Goal: Task Accomplishment & Management: Manage account settings

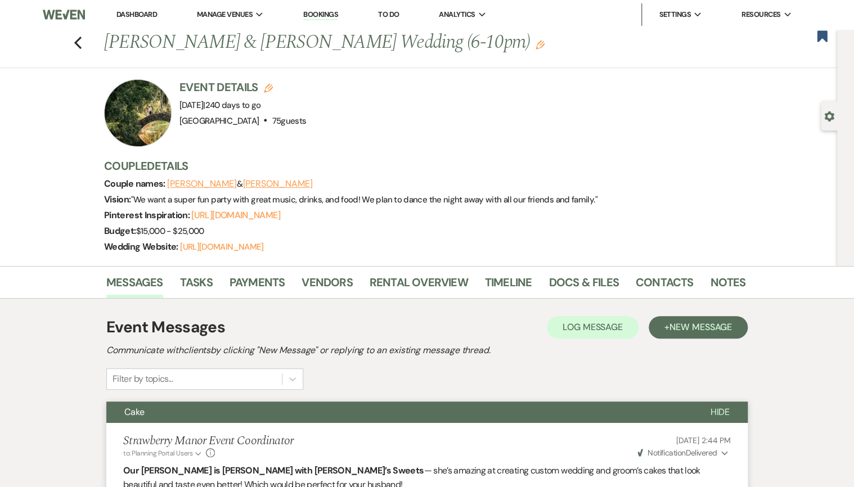
click at [140, 13] on link "Dashboard" at bounding box center [136, 15] width 40 height 10
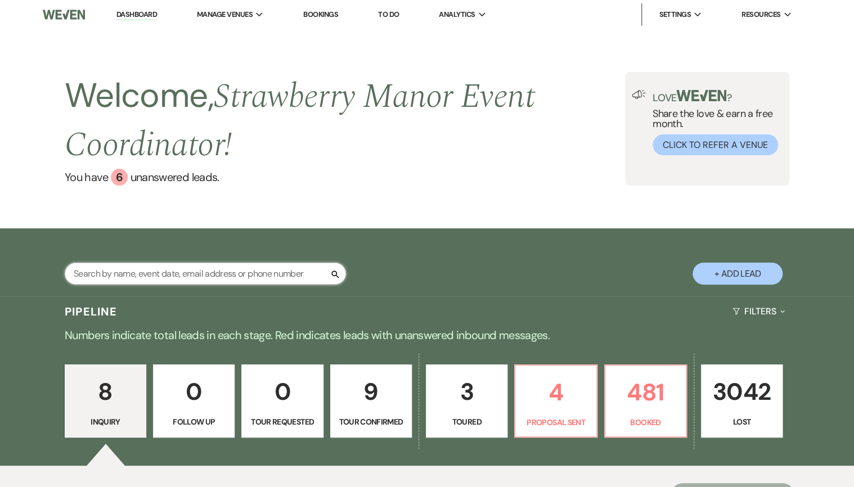
click at [176, 280] on input "text" at bounding box center [205, 274] width 281 height 22
type input "[PERSON_NAME]"
select select "6"
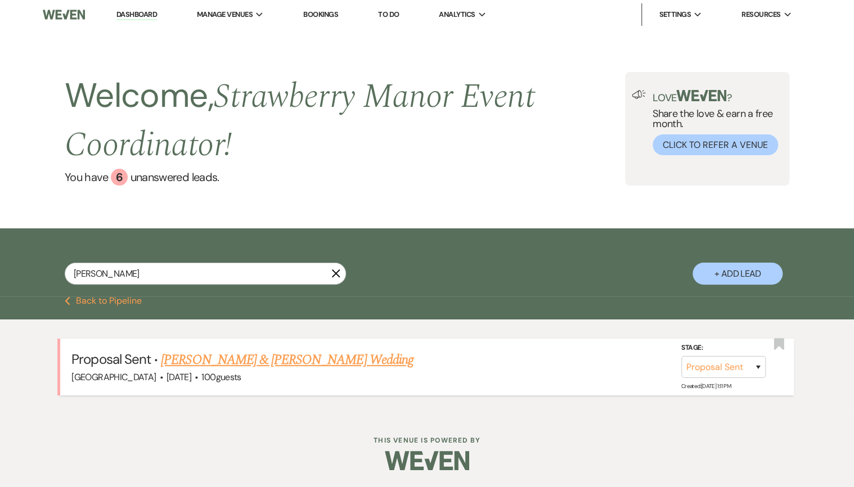
click at [330, 358] on link "[PERSON_NAME] & [PERSON_NAME] Wedding" at bounding box center [287, 360] width 252 height 20
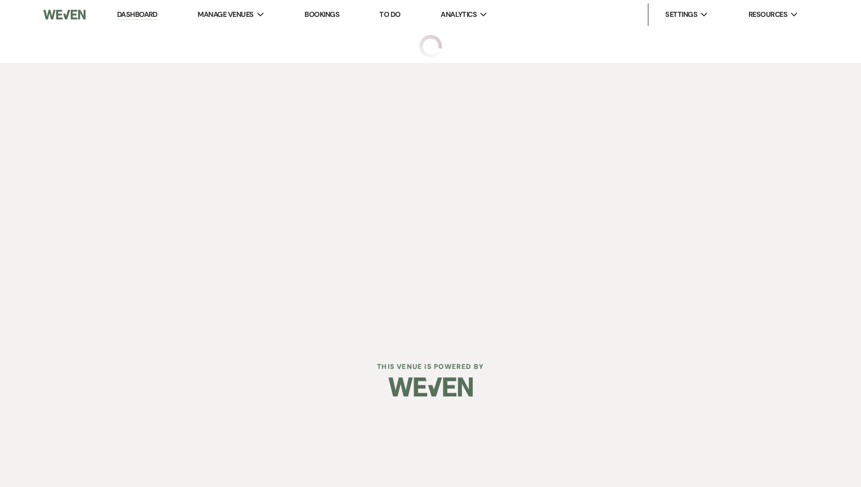
select select "6"
select select "5"
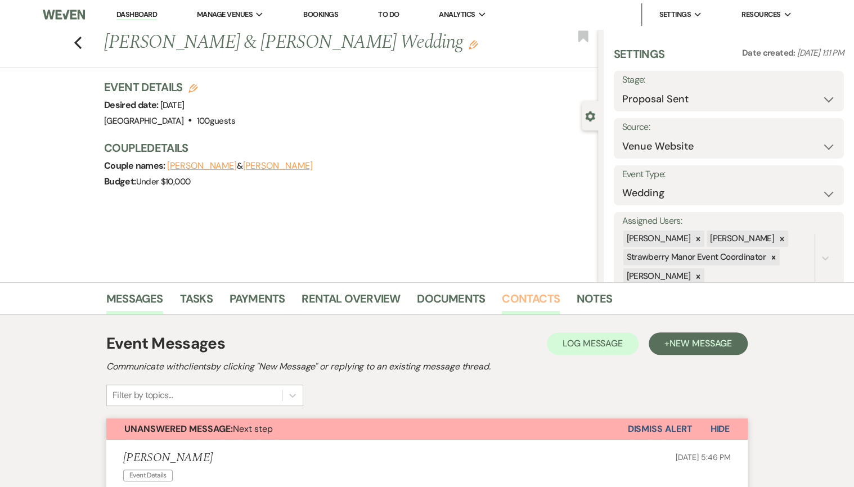
click at [526, 295] on link "Contacts" at bounding box center [531, 302] width 58 height 25
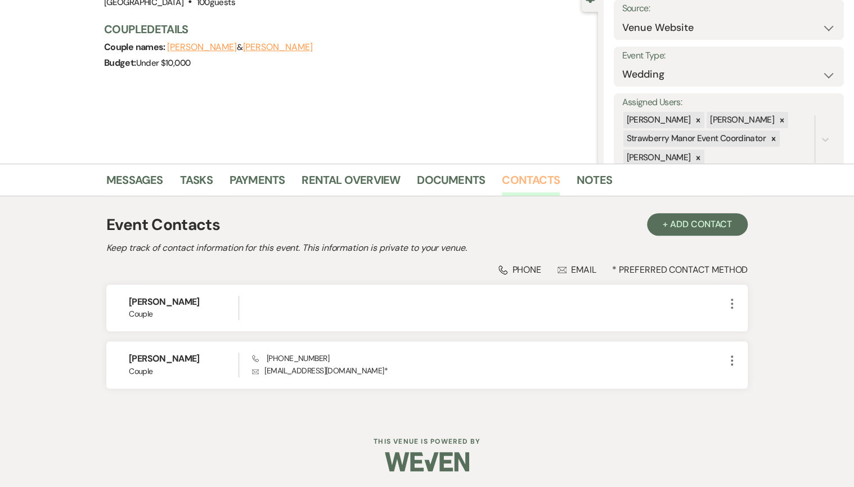
scroll to position [119, 0]
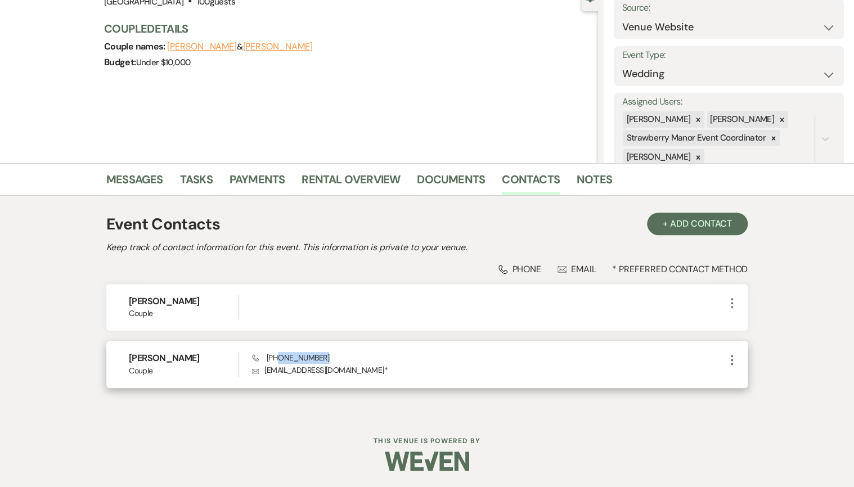
drag, startPoint x: 330, startPoint y: 357, endPoint x: 275, endPoint y: 357, distance: 55.1
click at [275, 357] on div "Phone [PHONE_NUMBER] Envelope [EMAIL_ADDRESS][DOMAIN_NAME] *" at bounding box center [488, 364] width 473 height 24
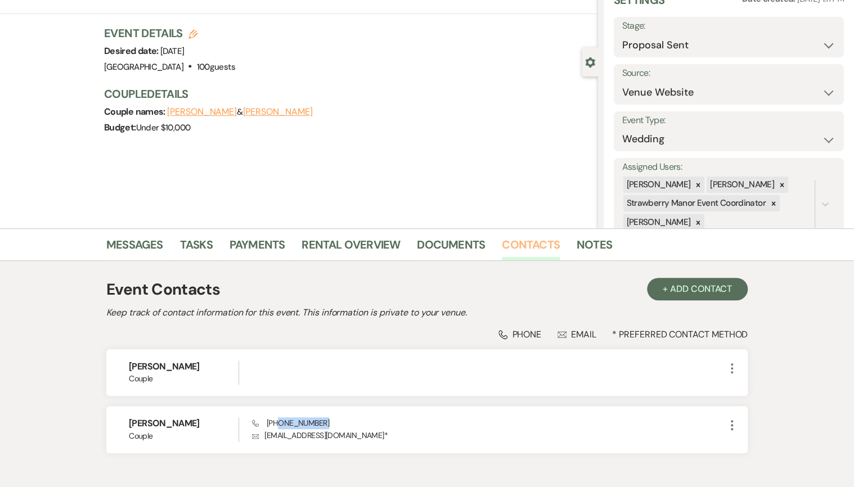
scroll to position [74, 0]
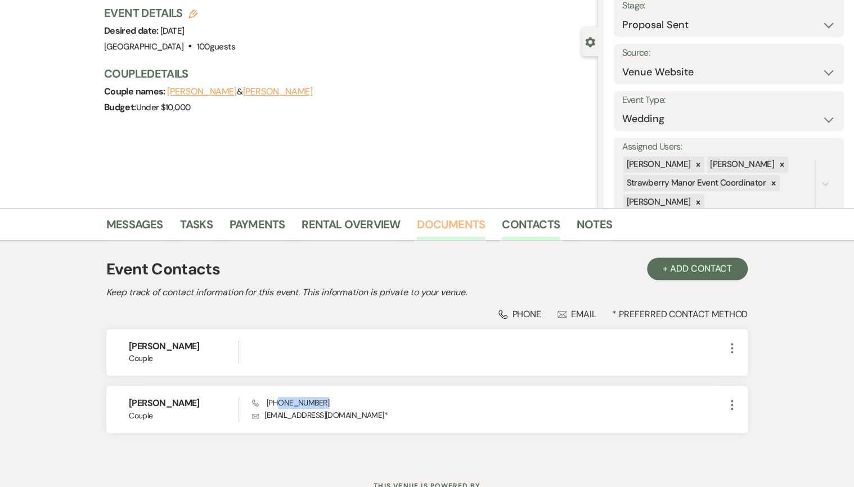
click at [468, 223] on link "Documents" at bounding box center [451, 227] width 68 height 25
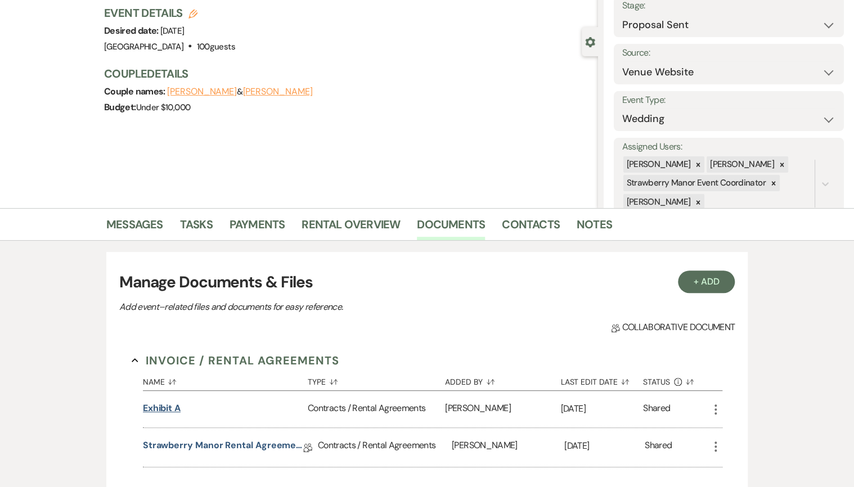
click at [166, 408] on button "Exhibit A" at bounding box center [162, 408] width 38 height 13
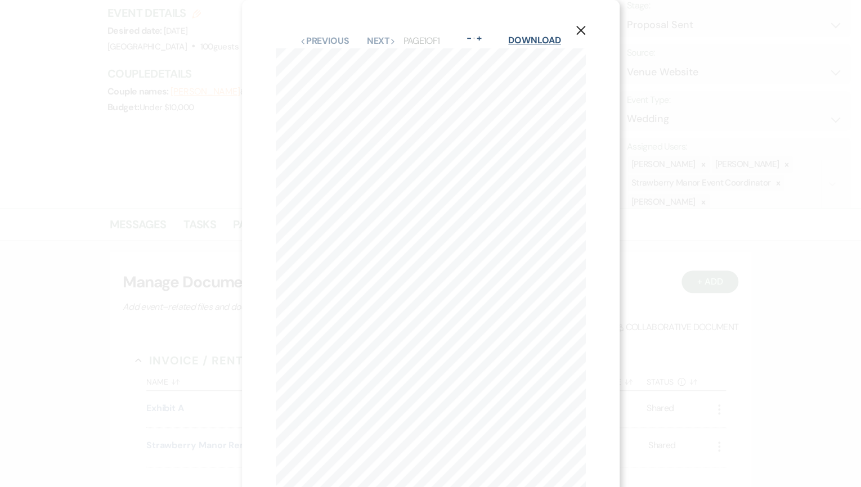
click at [545, 40] on link "Download" at bounding box center [534, 40] width 52 height 12
click at [580, 26] on icon "X" at bounding box center [580, 30] width 10 height 10
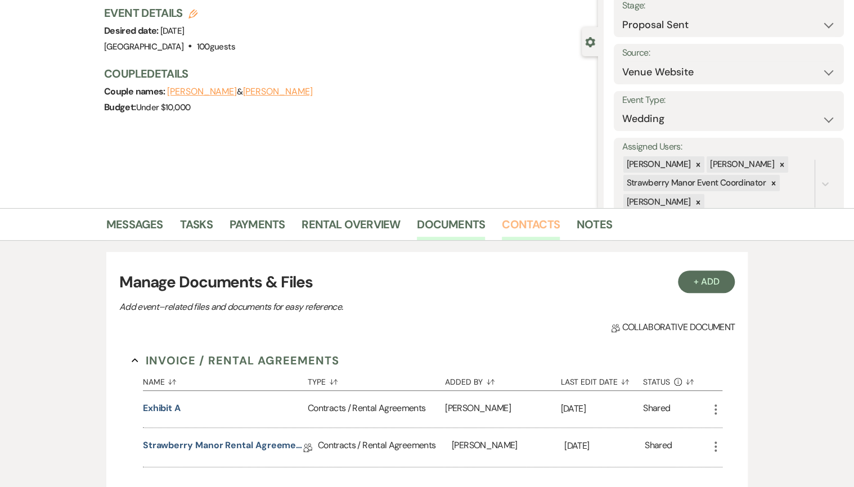
click at [532, 227] on link "Contacts" at bounding box center [531, 227] width 58 height 25
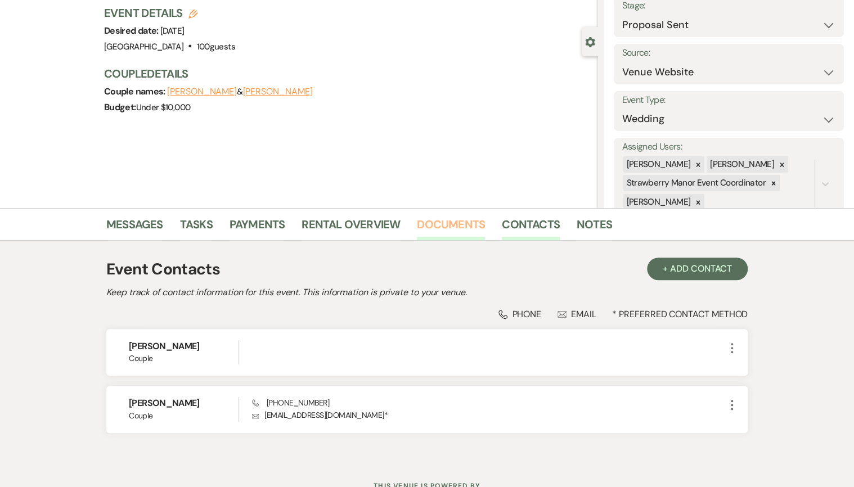
click at [472, 225] on link "Documents" at bounding box center [451, 227] width 68 height 25
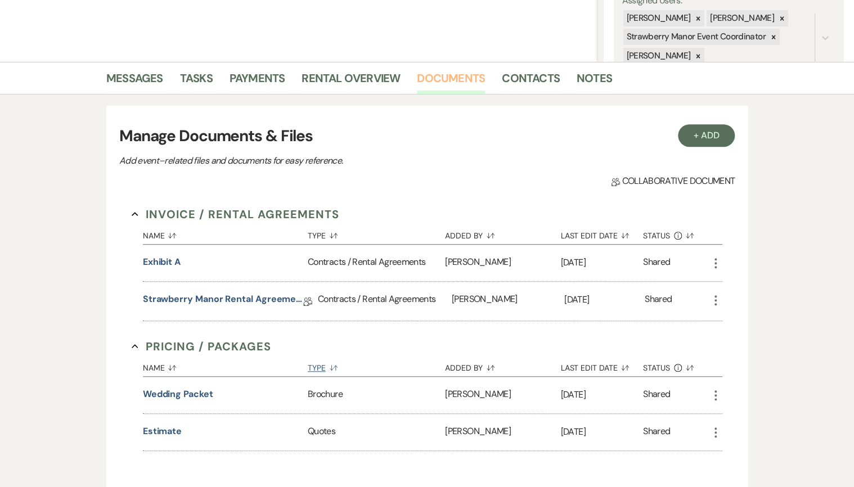
scroll to position [315, 0]
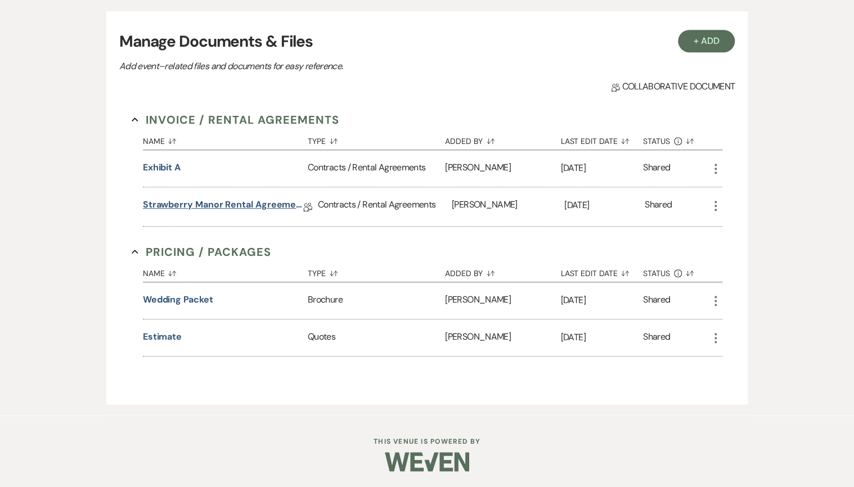
click at [220, 202] on link "Strawberry Manor Rental Agreement - Wedding" at bounding box center [223, 206] width 160 height 17
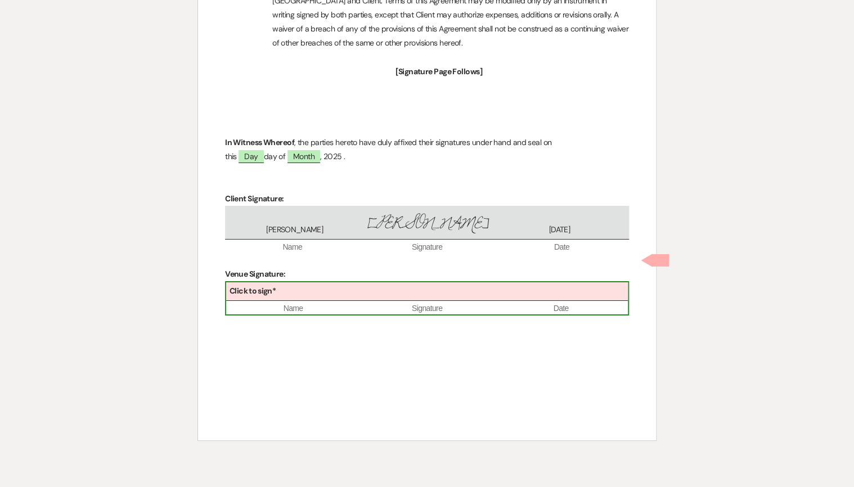
scroll to position [4021, 0]
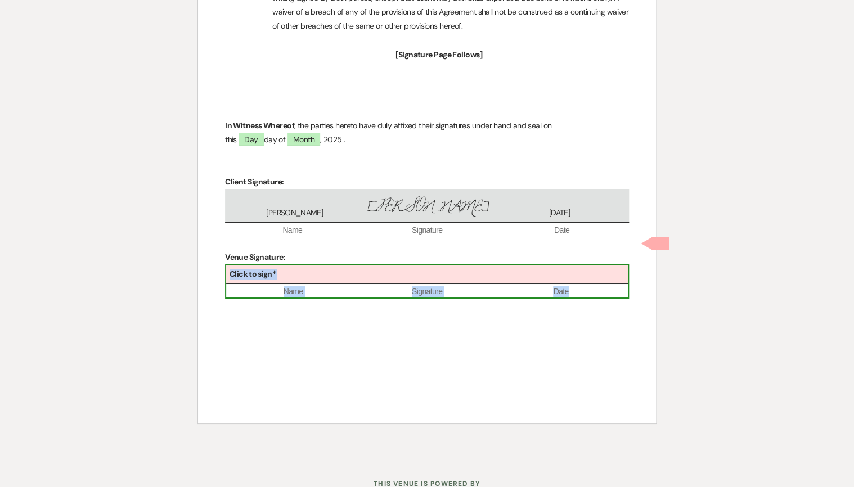
click at [431, 265] on div "Click to sign*" at bounding box center [427, 274] width 402 height 19
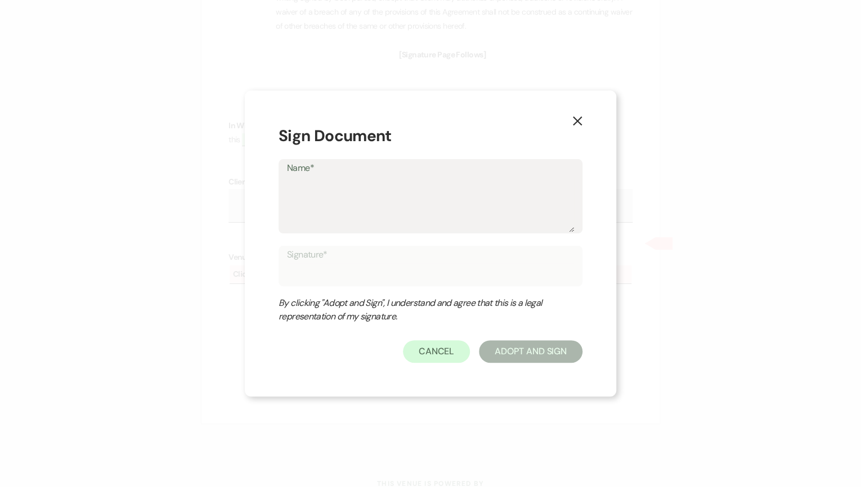
type textarea "B"
type input "B"
type textarea "Br"
type input "Br"
type textarea "Bri"
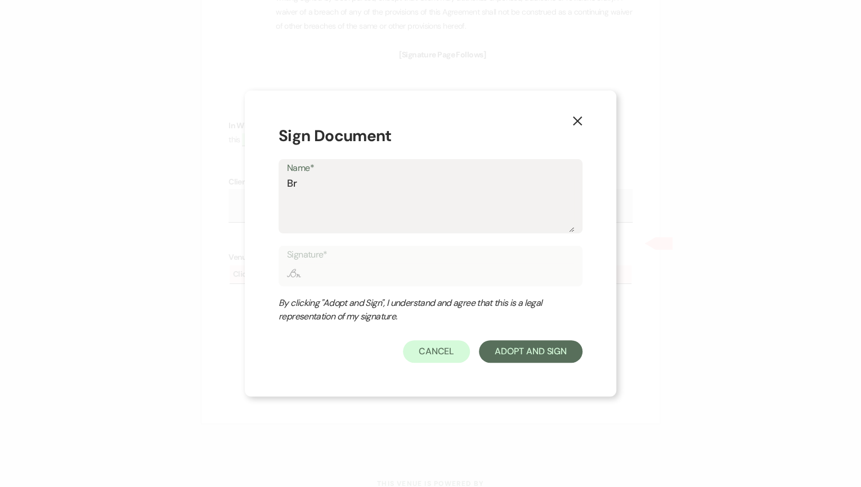
type input "Bri"
type textarea "Brit"
type input "Brit"
type textarea "[PERSON_NAME]"
type input "[PERSON_NAME]"
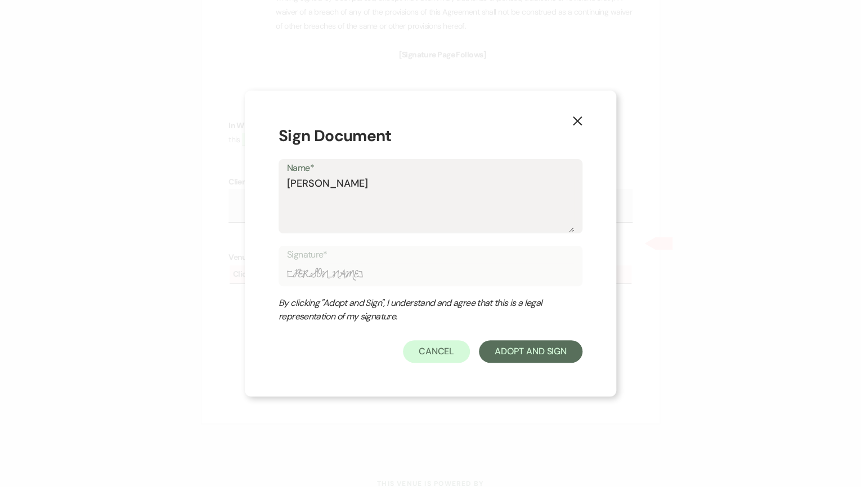
type textarea "Britta"
type input "Britta"
type textarea "Brittan"
type input "Brittan"
type textarea "[PERSON_NAME]"
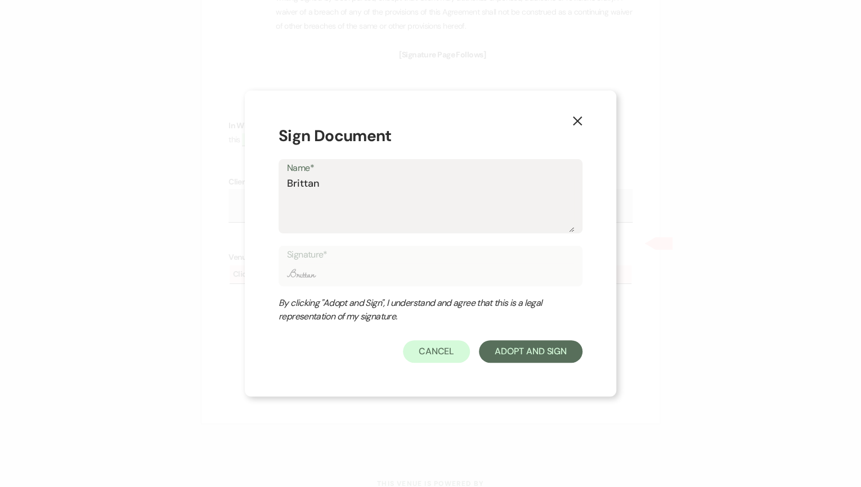
type input "[PERSON_NAME]"
type textarea "[PERSON_NAME]"
type input "[PERSON_NAME]"
type textarea "[PERSON_NAME]"
type input "[PERSON_NAME]"
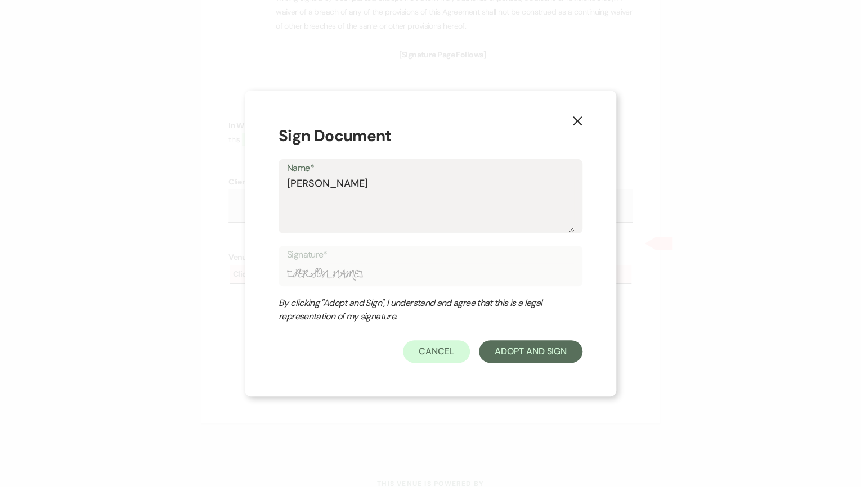
type textarea "[PERSON_NAME]"
type input "[PERSON_NAME]"
type textarea "[PERSON_NAME] How"
type input "[PERSON_NAME] How"
type textarea "[PERSON_NAME]"
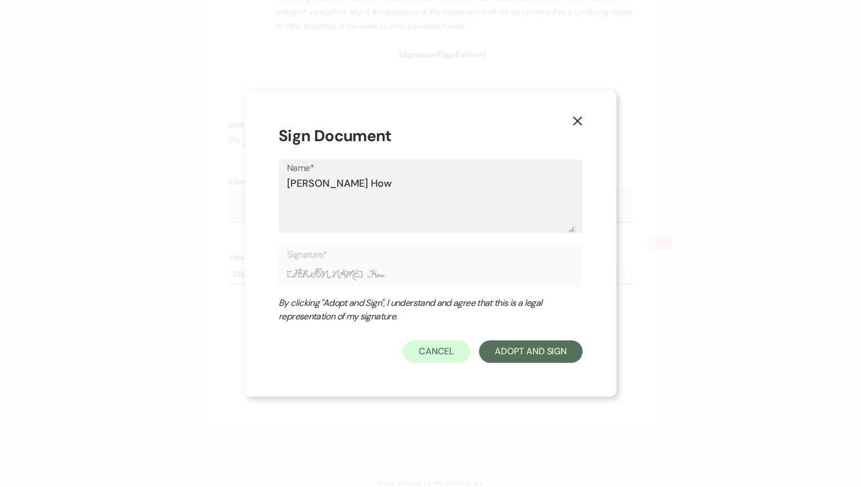
type input "[PERSON_NAME]"
type textarea "[PERSON_NAME]"
type input "[PERSON_NAME]"
type textarea "[PERSON_NAME]"
click at [543, 353] on button "Adopt And Sign" at bounding box center [530, 351] width 103 height 22
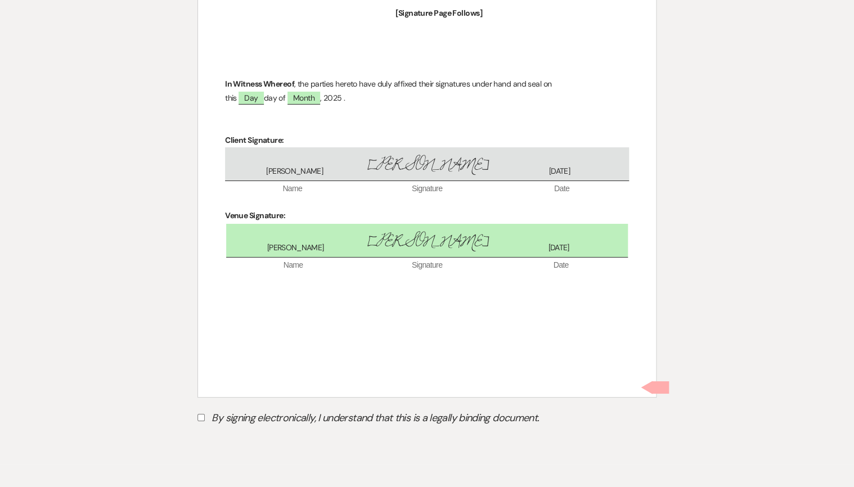
scroll to position [4084, 0]
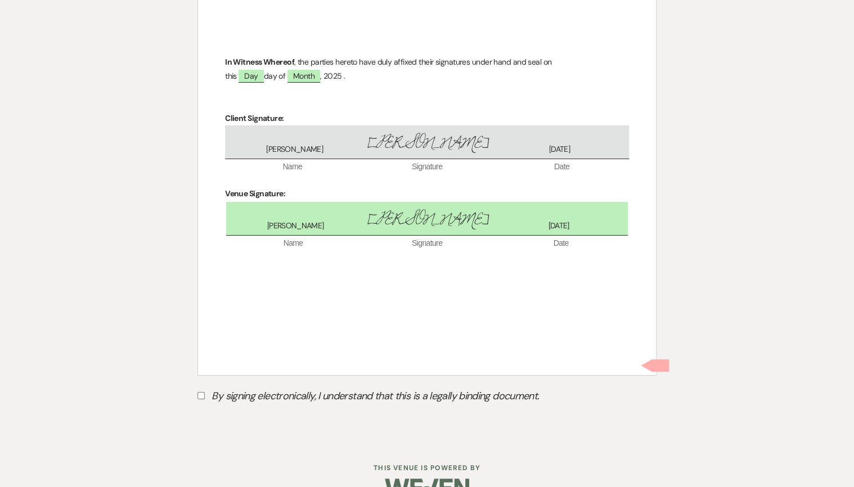
click at [198, 392] on input "By signing electronically, I understand that this is a legally binding document." at bounding box center [200, 395] width 7 height 7
checkbox input "true"
click at [241, 414] on button "Submit" at bounding box center [236, 424] width 79 height 20
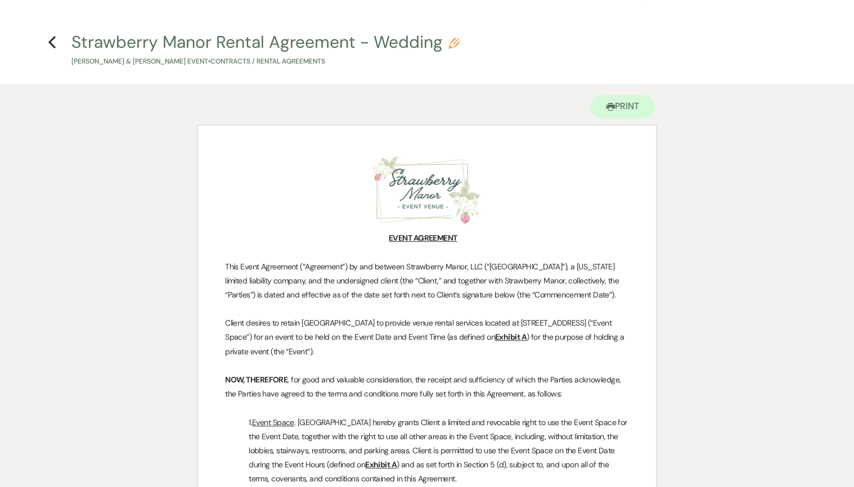
scroll to position [0, 0]
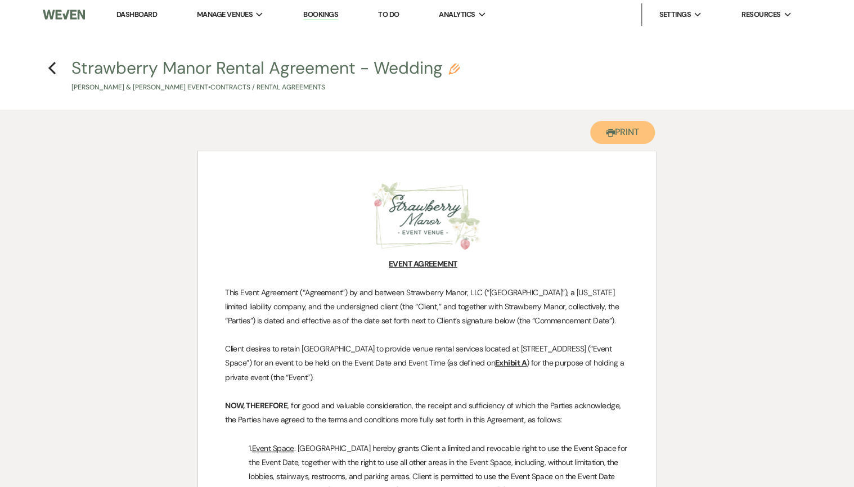
click at [608, 138] on button "Printer Print" at bounding box center [622, 132] width 65 height 23
click at [52, 68] on icon "Previous" at bounding box center [52, 67] width 8 height 13
select select "6"
select select "5"
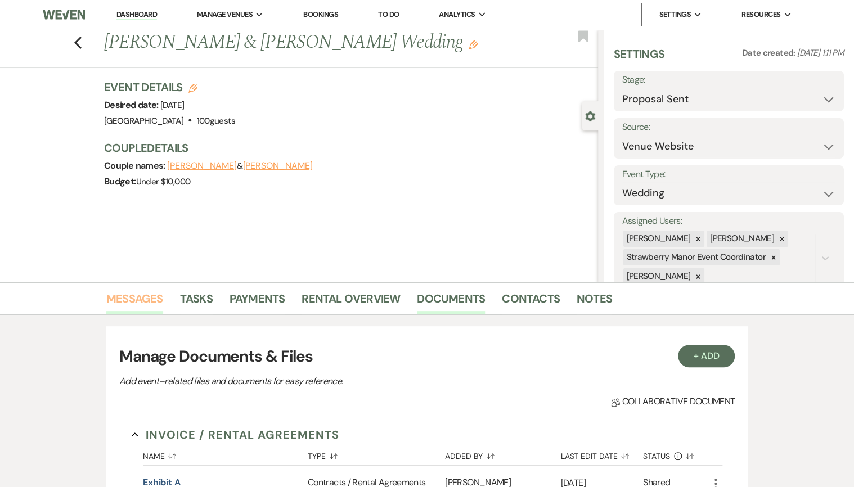
click at [147, 300] on link "Messages" at bounding box center [134, 302] width 57 height 25
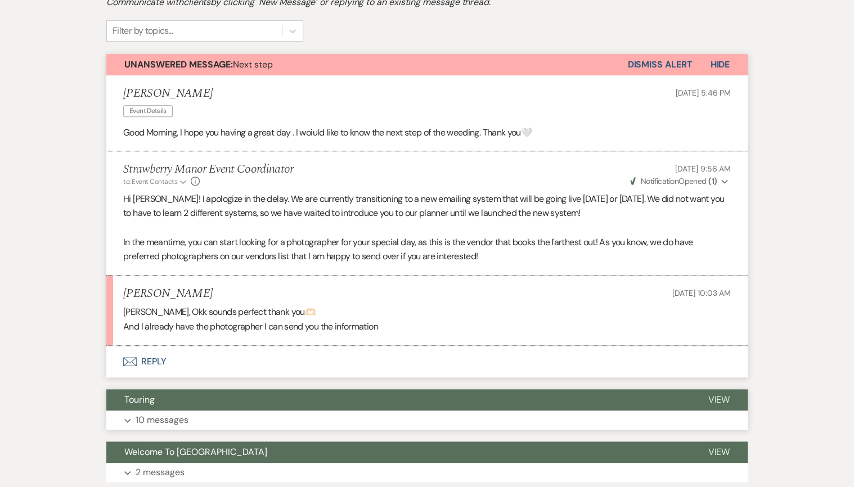
scroll to position [501, 0]
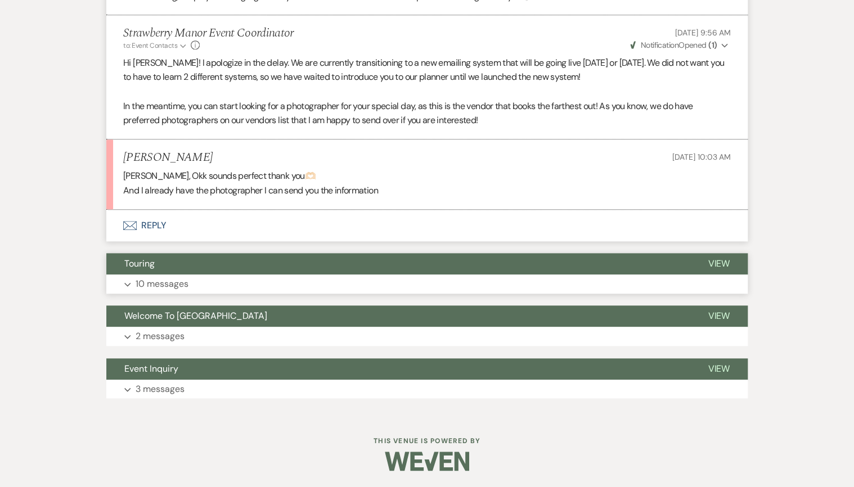
click at [187, 286] on p "10 messages" at bounding box center [162, 284] width 53 height 15
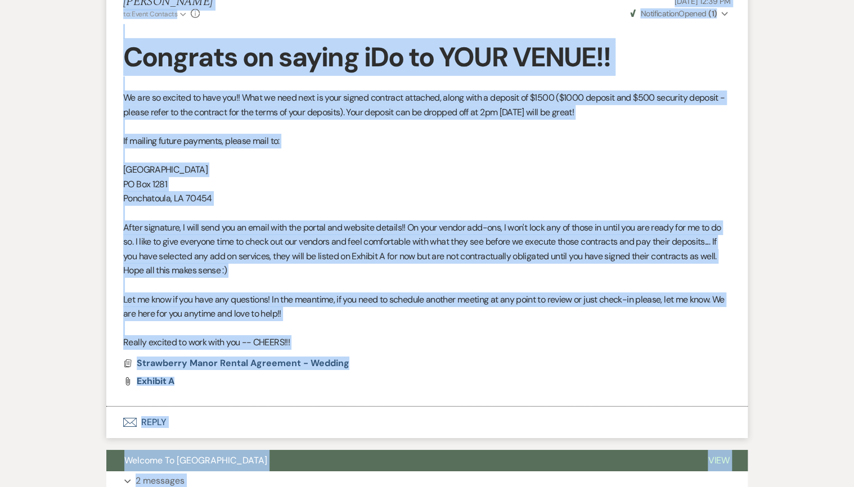
scroll to position [1852, 0]
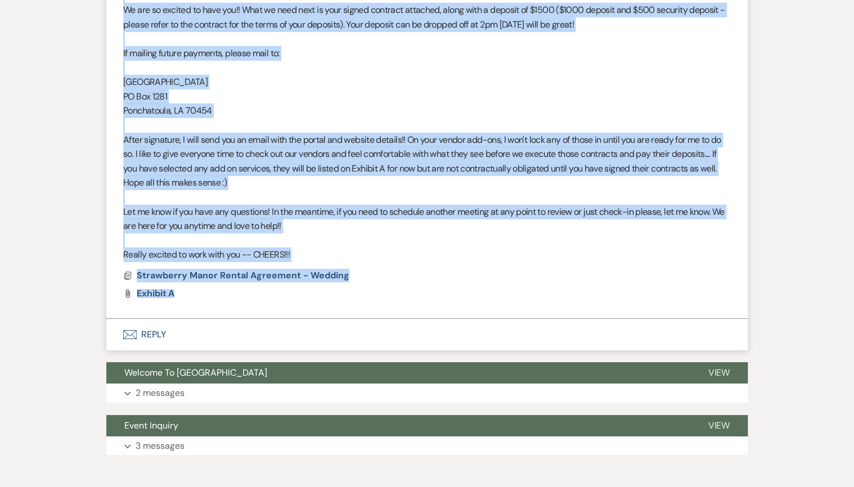
drag, startPoint x: 118, startPoint y: 155, endPoint x: 300, endPoint y: 313, distance: 241.7
copy ul "[PERSON_NAME] Touring [DATE] 4:54 PM i would like to know if you available [DAT…"
click at [237, 376] on button "Welcome To [GEOGRAPHIC_DATA]" at bounding box center [397, 372] width 583 height 21
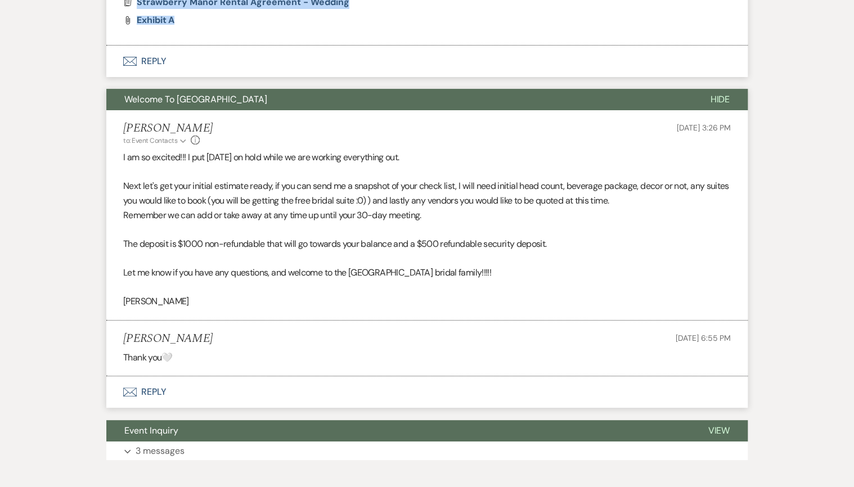
scroll to position [2186, 0]
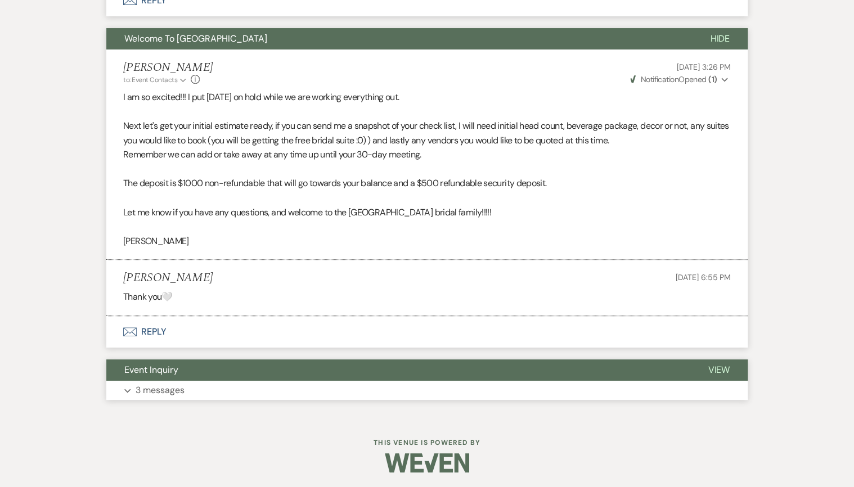
click at [153, 367] on span "Event Inquiry" at bounding box center [151, 370] width 54 height 12
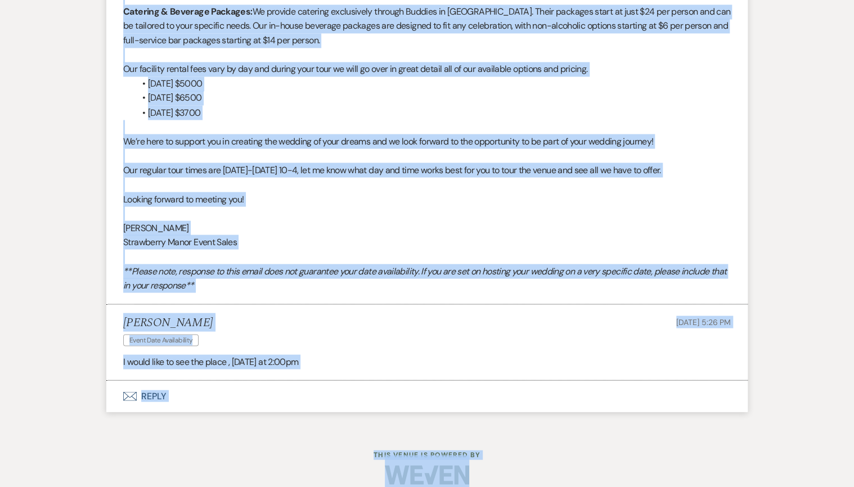
scroll to position [3103, 0]
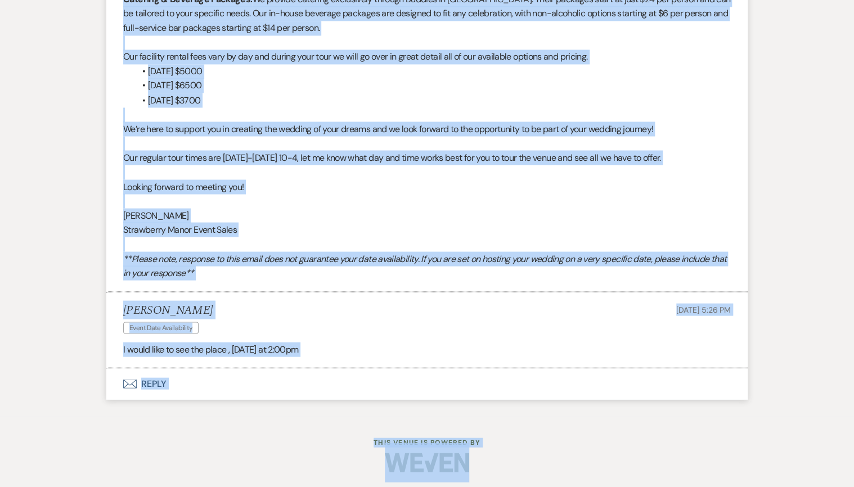
drag, startPoint x: 123, startPoint y: 173, endPoint x: 333, endPoint y: 346, distance: 272.5
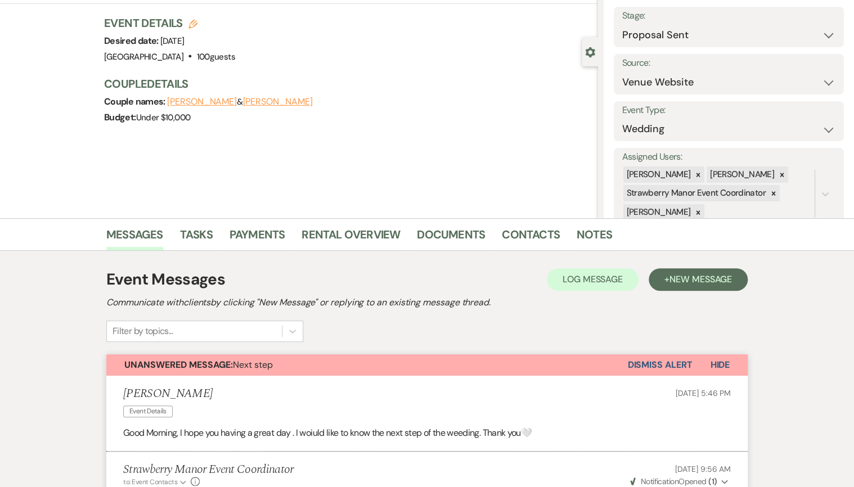
scroll to position [0, 0]
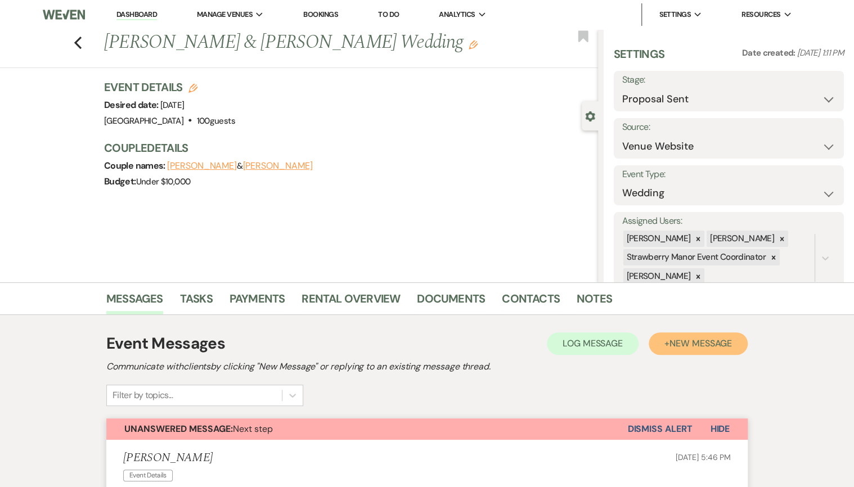
click at [708, 346] on span "New Message" at bounding box center [700, 343] width 62 height 12
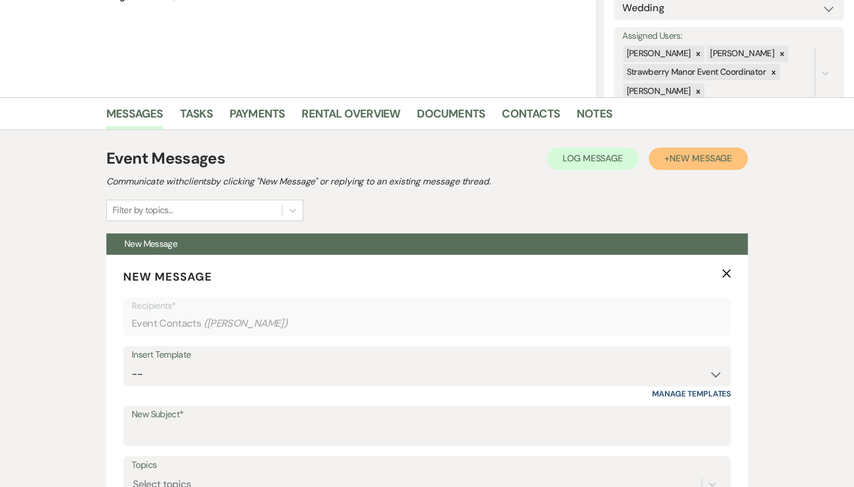
scroll to position [135, 0]
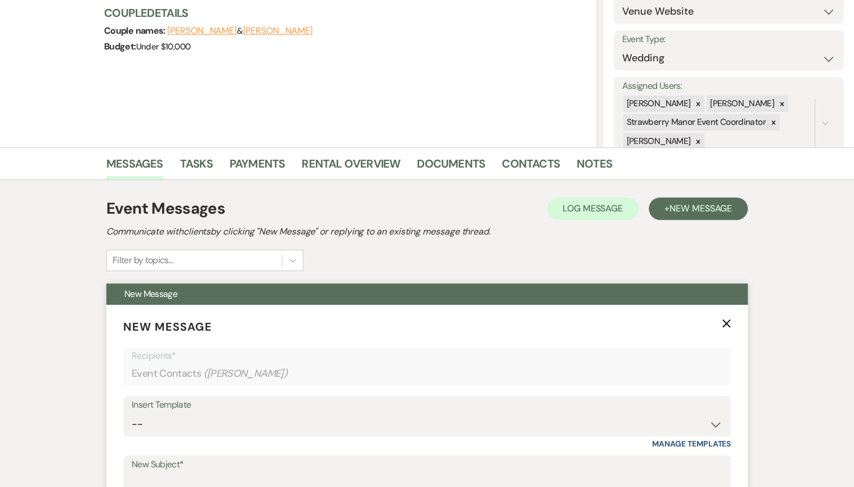
click at [724, 325] on icon "X" at bounding box center [726, 323] width 9 height 9
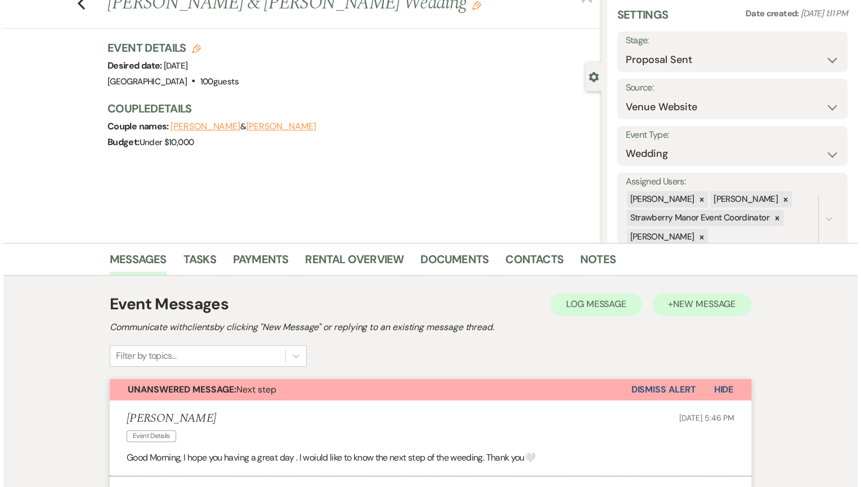
scroll to position [0, 0]
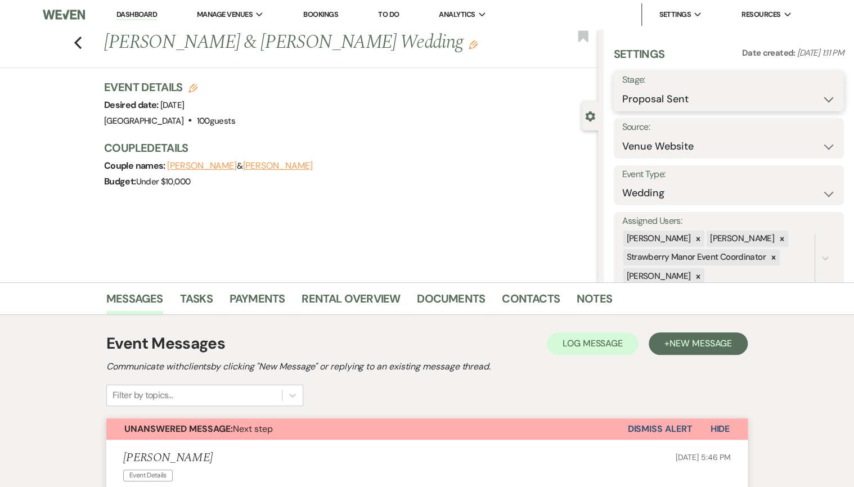
drag, startPoint x: 675, startPoint y: 100, endPoint x: 671, endPoint y: 109, distance: 9.3
click at [675, 100] on select "Inquiry Follow Up Tour Requested Tour Confirmed Toured Proposal Sent Booked Lost" at bounding box center [728, 99] width 213 height 22
select select "7"
click at [622, 88] on select "Inquiry Follow Up Tour Requested Tour Confirmed Toured Proposal Sent Booked Lost" at bounding box center [728, 99] width 213 height 22
click at [808, 92] on button "Save" at bounding box center [820, 91] width 48 height 22
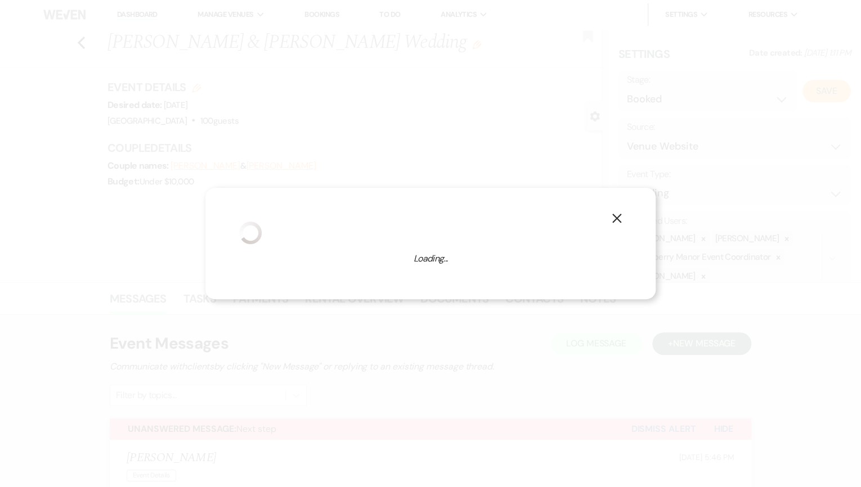
select select "1"
select select "597"
select select "false"
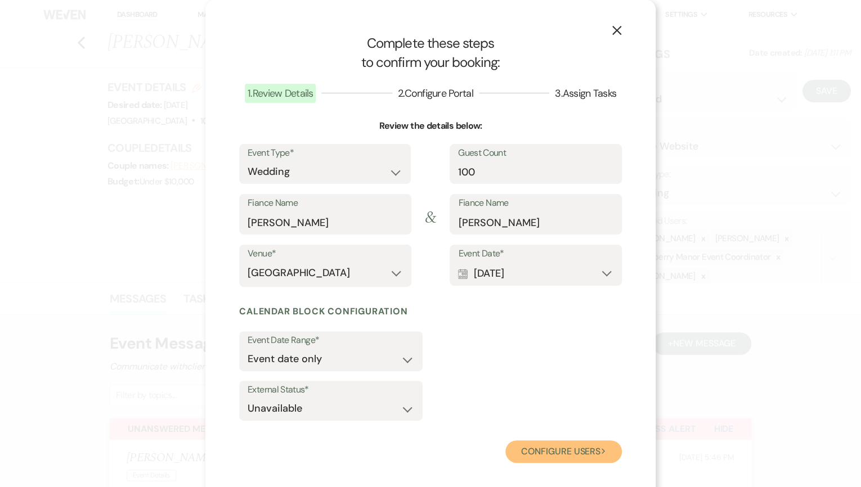
click at [558, 449] on button "Configure users Next" at bounding box center [563, 451] width 116 height 22
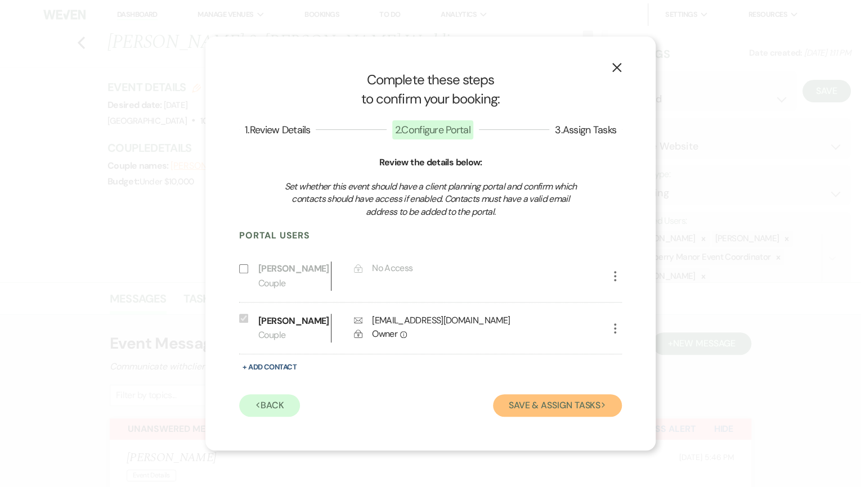
click at [547, 401] on button "Save & Assign Tasks Next" at bounding box center [557, 405] width 129 height 22
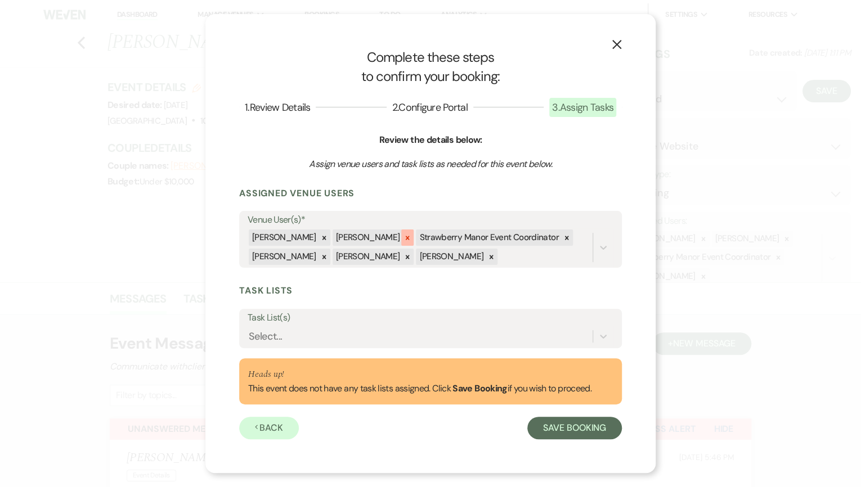
click at [401, 232] on div at bounding box center [407, 237] width 12 height 16
click at [479, 237] on icon at bounding box center [483, 238] width 8 height 8
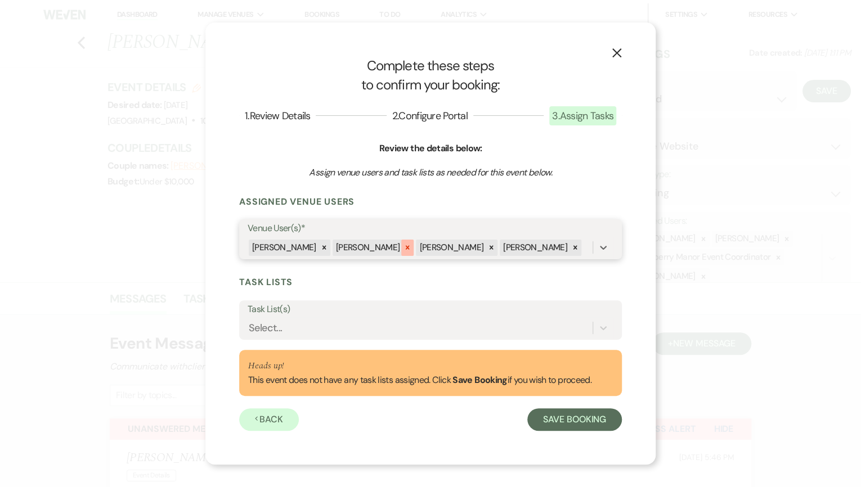
click at [401, 251] on div at bounding box center [407, 248] width 12 height 16
click at [403, 251] on icon at bounding box center [407, 248] width 8 height 8
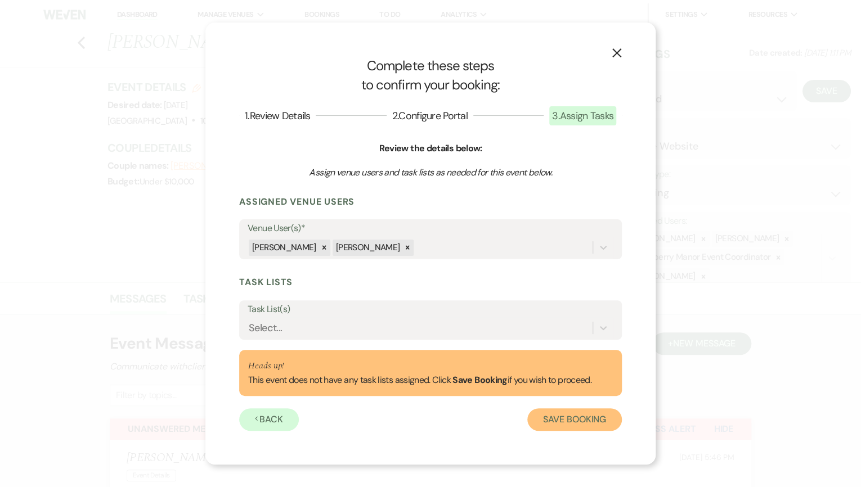
click at [583, 423] on button "Save Booking" at bounding box center [574, 419] width 94 height 22
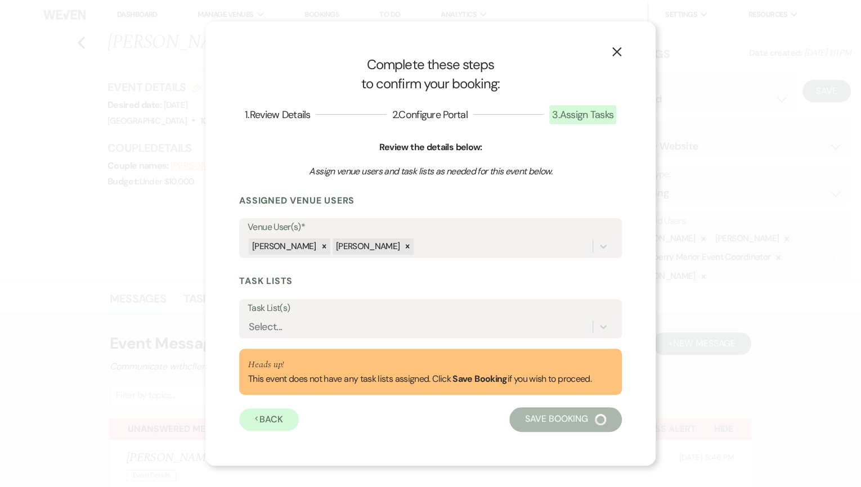
select select "14"
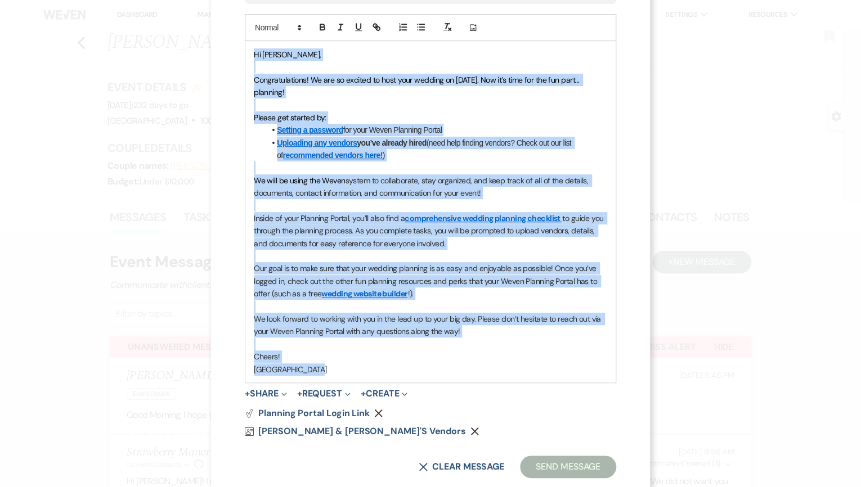
scroll to position [299, 0]
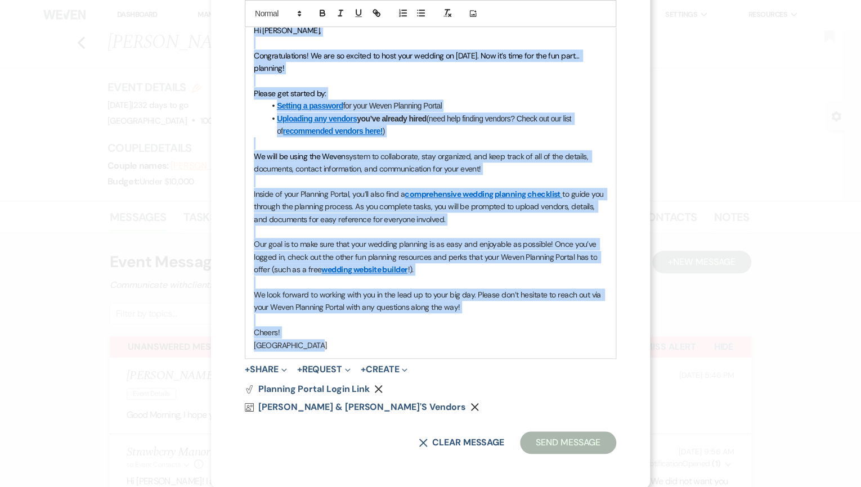
drag, startPoint x: 247, startPoint y: 156, endPoint x: 449, endPoint y: 349, distance: 278.5
click at [449, 349] on div "Hi [PERSON_NAME], Congratulations! We are so excited to host your wedding on [D…" at bounding box center [430, 187] width 370 height 341
copy div "Lo Ipsumdo, Sitametconsecte! Ad eli se doeiusm te inci utla etdolor ma 97/75/57…"
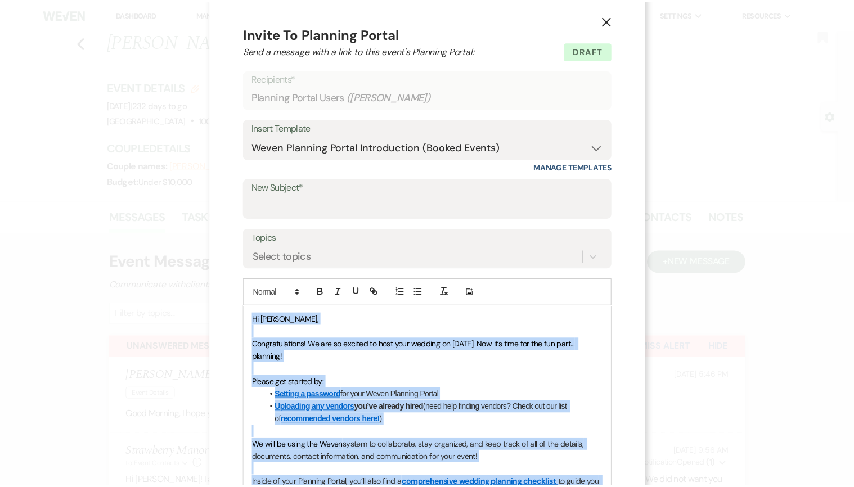
scroll to position [0, 0]
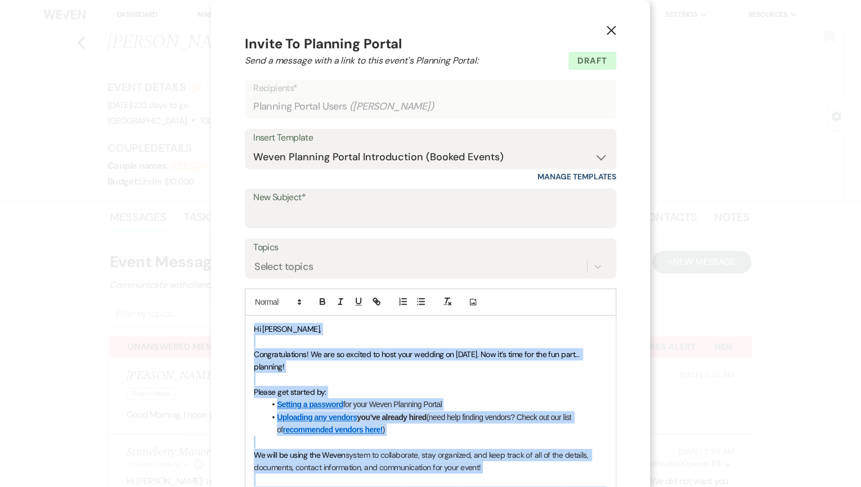
click at [606, 31] on icon "X" at bounding box center [611, 30] width 10 height 10
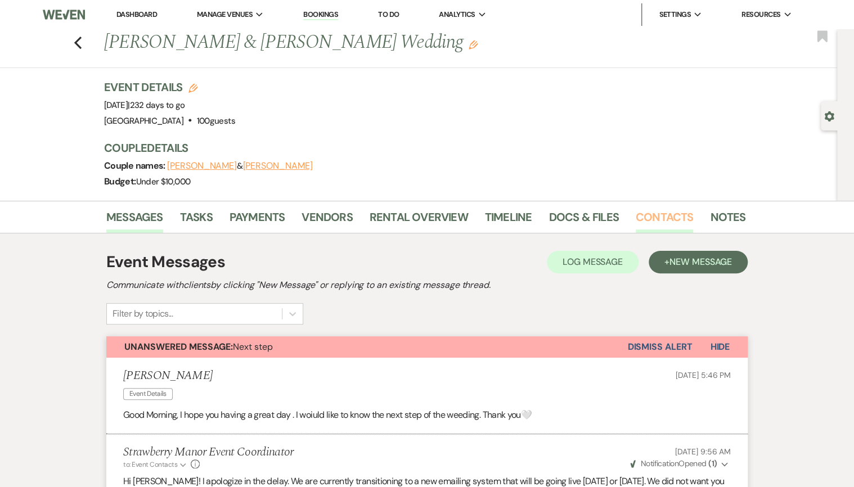
click at [682, 219] on link "Contacts" at bounding box center [665, 220] width 58 height 25
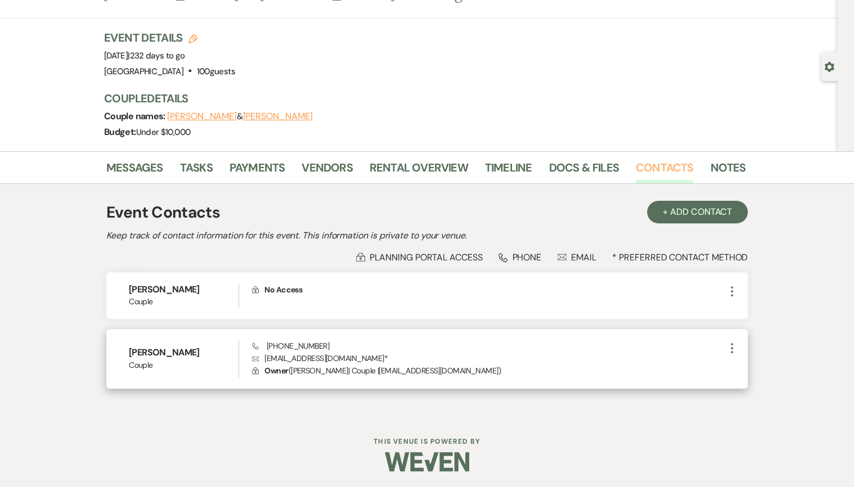
scroll to position [50, 0]
drag, startPoint x: 321, startPoint y: 347, endPoint x: 265, endPoint y: 348, distance: 55.7
click at [265, 348] on div "Phone [PHONE_NUMBER] Envelope [EMAIL_ADDRESS][DOMAIN_NAME] * Lock Owner ( [PERS…" at bounding box center [488, 358] width 473 height 37
copy span "[PHONE_NUMBER]"
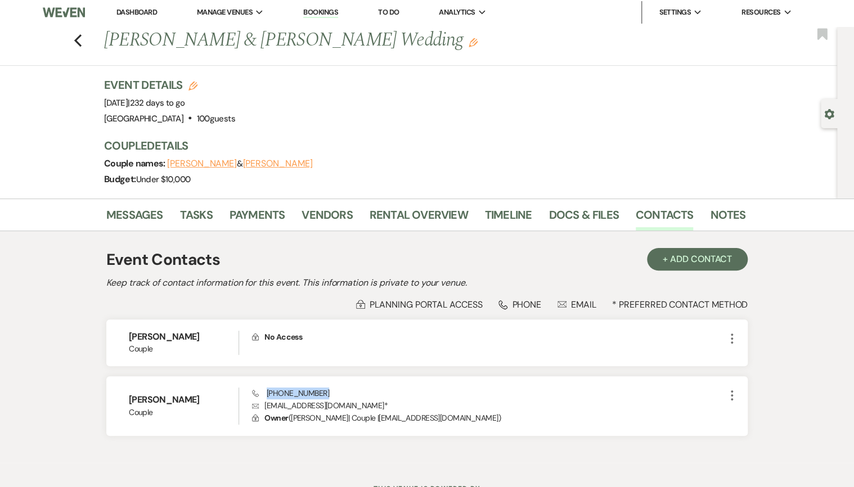
scroll to position [0, 0]
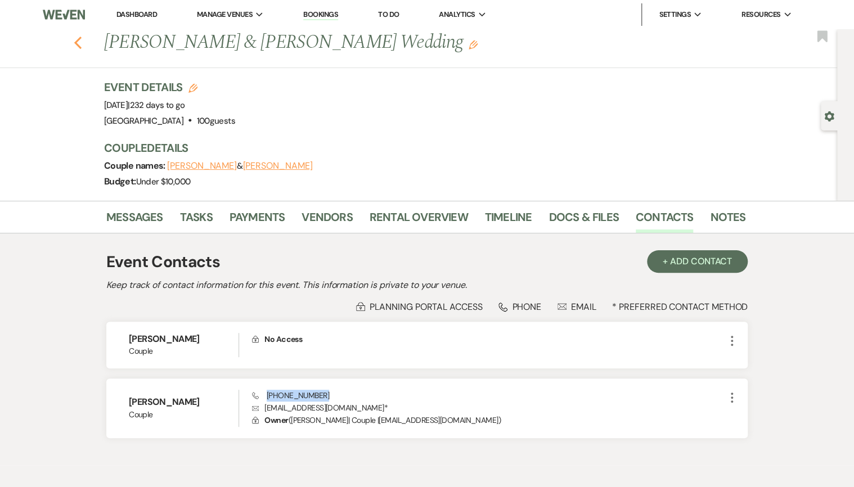
click at [82, 43] on icon "Previous" at bounding box center [78, 42] width 8 height 13
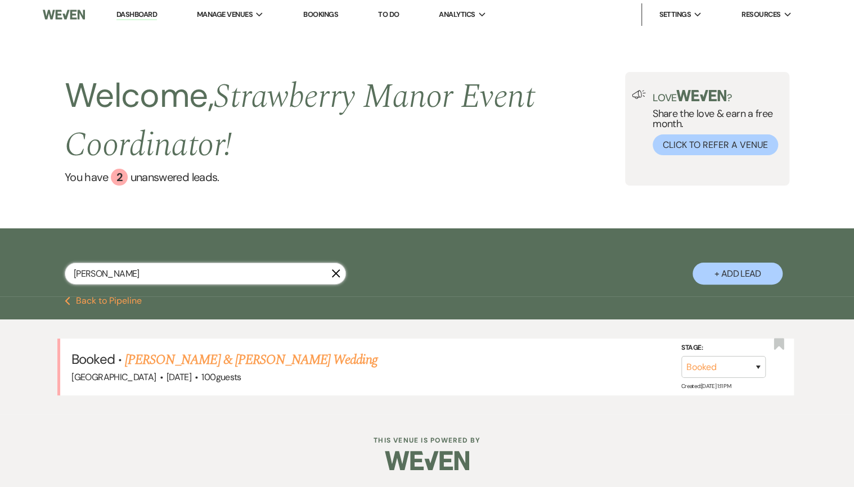
click at [167, 277] on input "[PERSON_NAME]" at bounding box center [205, 274] width 281 height 22
type input "[PERSON_NAME]"
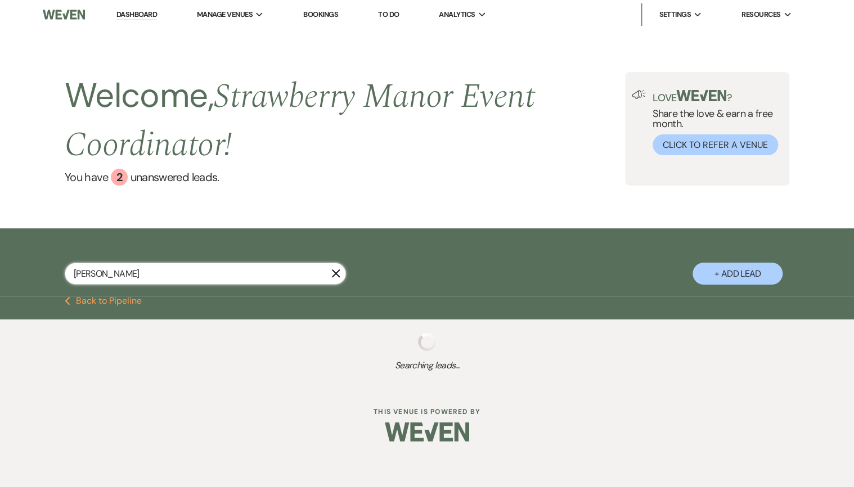
select select "6"
select select "8"
select select "5"
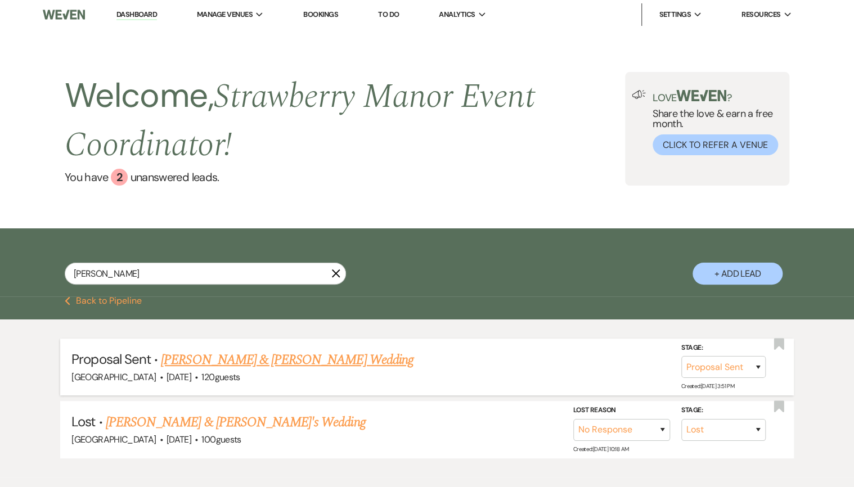
click at [311, 364] on link "[PERSON_NAME] & [PERSON_NAME] Wedding" at bounding box center [287, 360] width 252 height 20
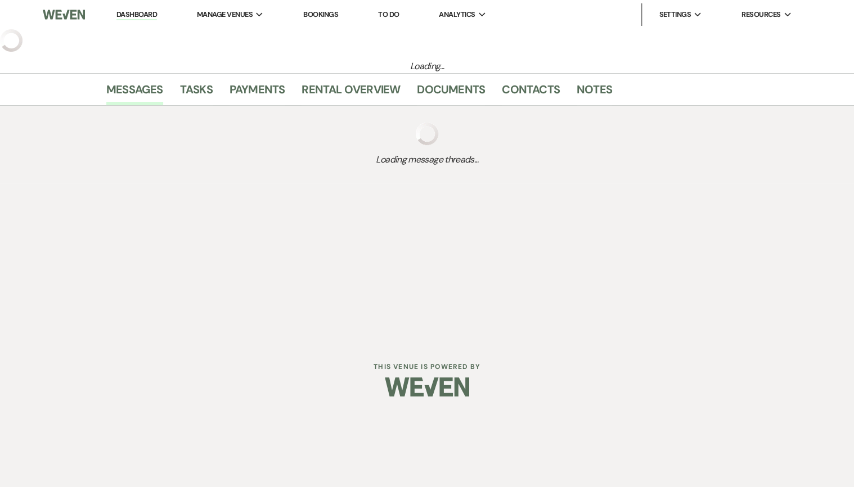
select select "6"
select select "5"
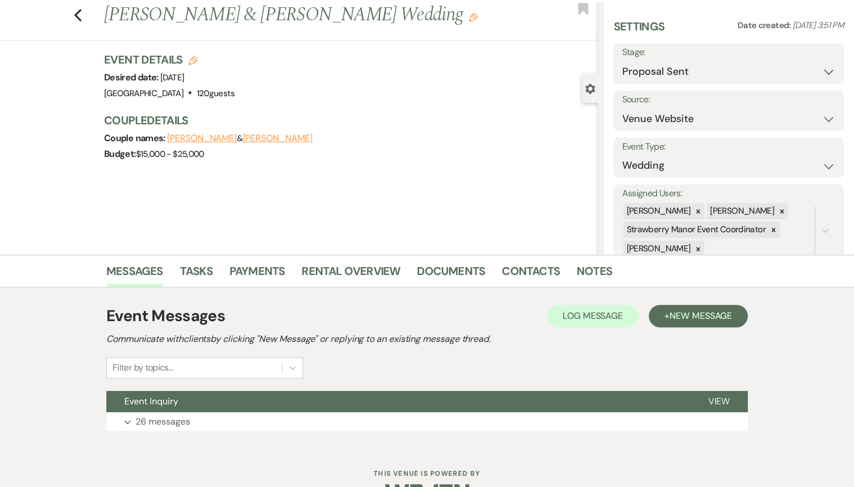
scroll to position [61, 0]
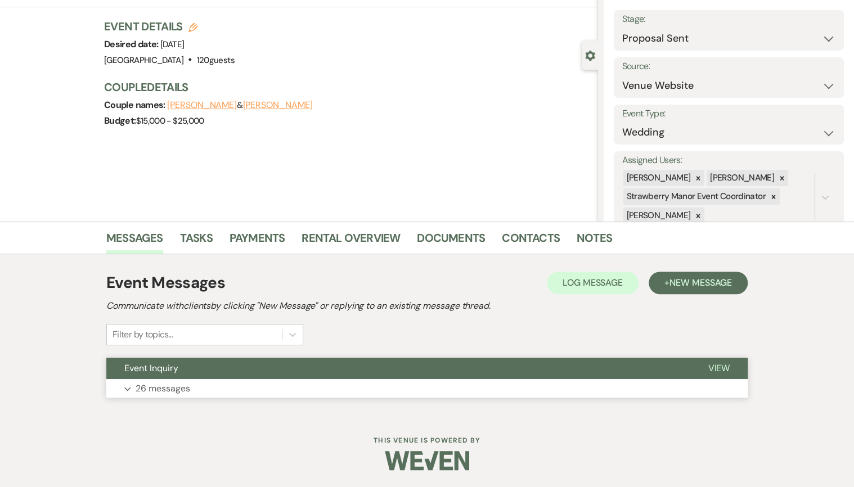
click at [164, 384] on p "26 messages" at bounding box center [163, 388] width 55 height 15
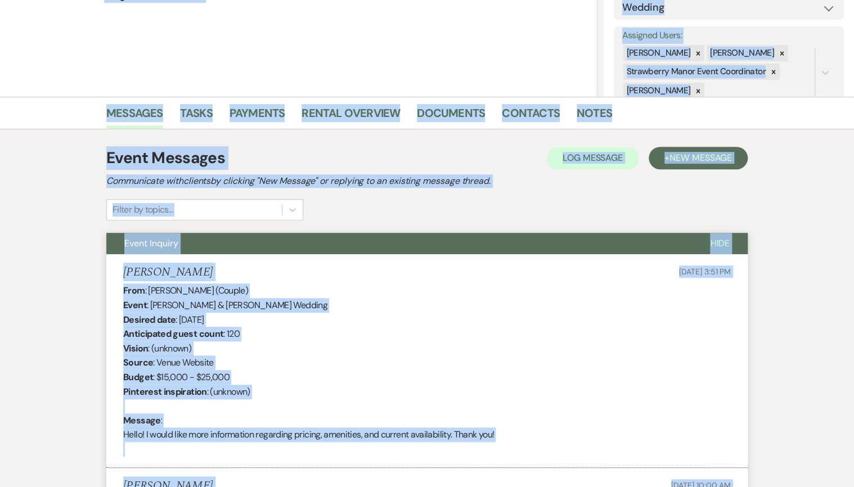
scroll to position [139, 0]
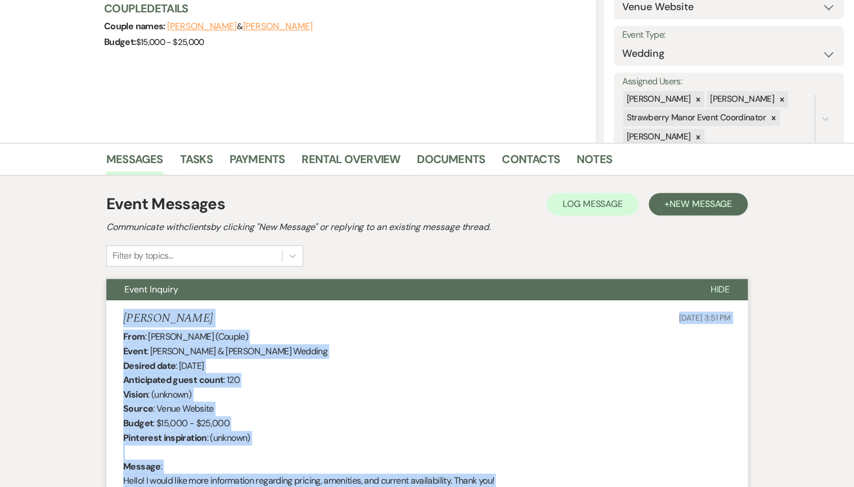
drag, startPoint x: 446, startPoint y: 349, endPoint x: 124, endPoint y: 321, distance: 323.5
drag, startPoint x: 124, startPoint y: 321, endPoint x: 147, endPoint y: 321, distance: 23.1
copy ul "Lorem Ipsumdol Sit 98, 4850, 7:19 AM Cons : Adipi Elitsedd (Eiusmo) Tempo : Inc…"
click at [461, 163] on link "Documents" at bounding box center [451, 162] width 68 height 25
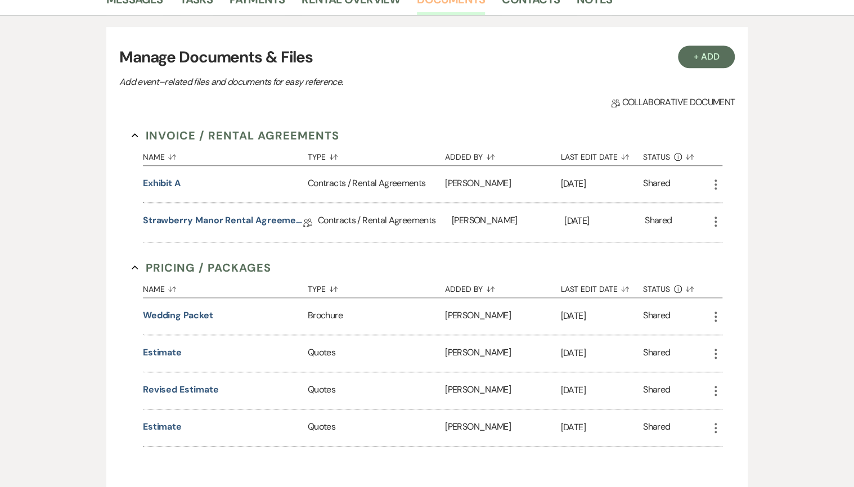
scroll to position [319, 0]
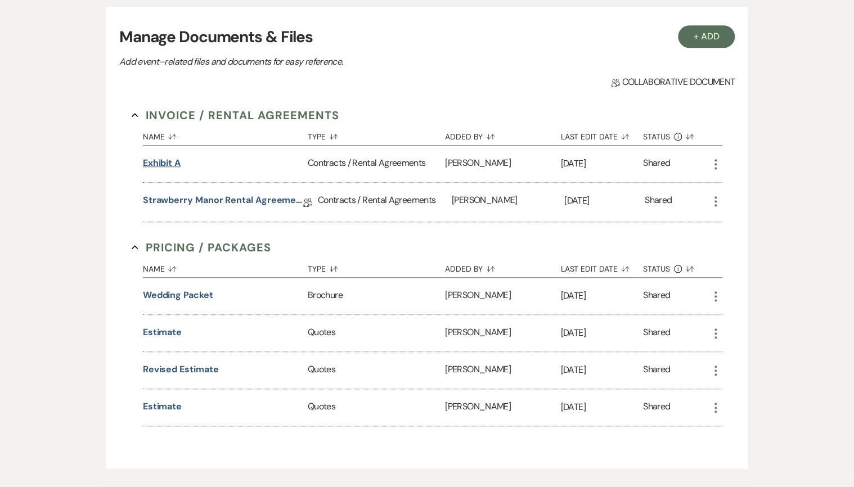
click at [158, 162] on button "Exhibit A" at bounding box center [162, 162] width 38 height 13
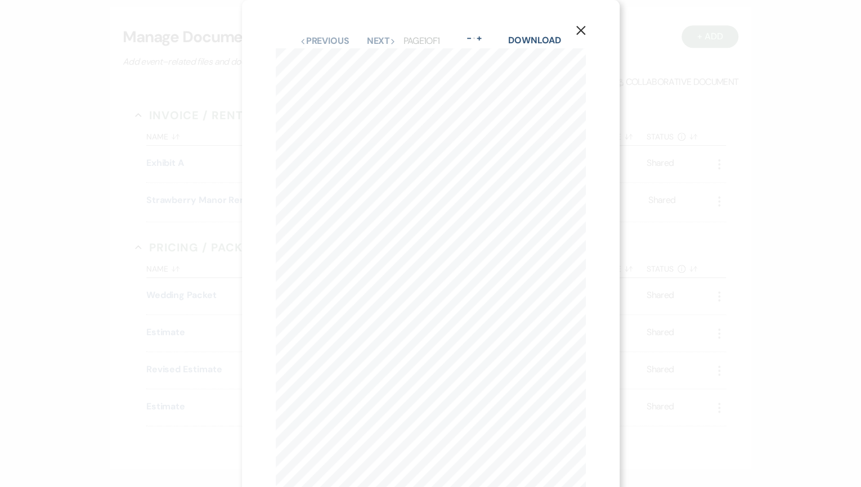
click at [580, 29] on icon "X" at bounding box center [580, 30] width 10 height 10
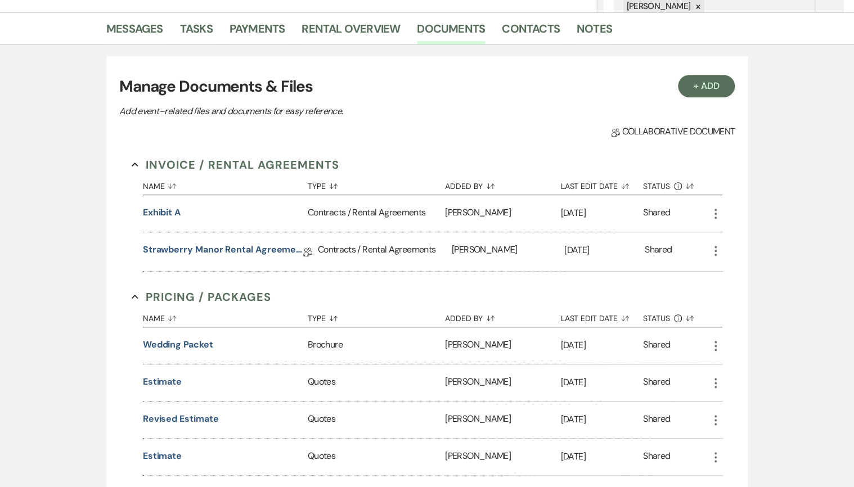
scroll to position [225, 0]
